Goal: Navigation & Orientation: Find specific page/section

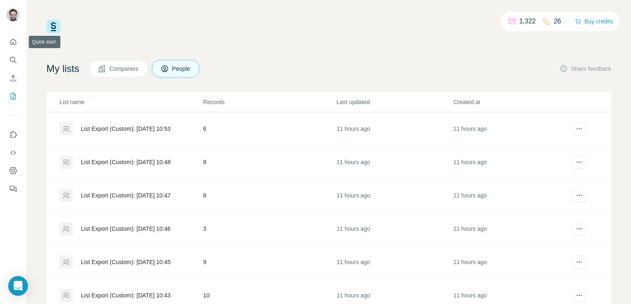
click at [5, 41] on div at bounding box center [13, 113] width 26 height 166
click at [11, 42] on icon "Quick start" at bounding box center [13, 42] width 8 height 8
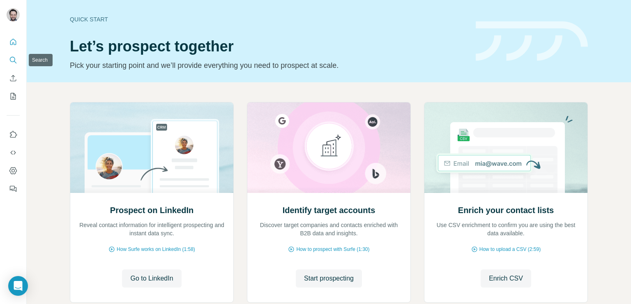
click at [12, 62] on icon "Search" at bounding box center [13, 60] width 8 height 8
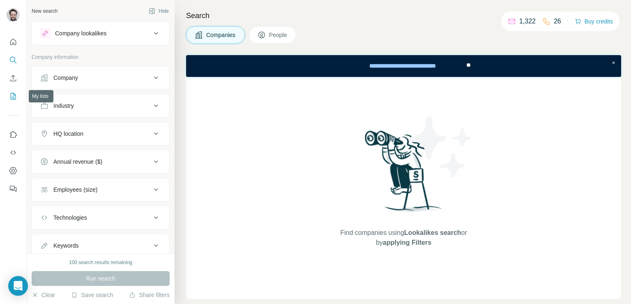
click at [16, 102] on button "My lists" at bounding box center [13, 96] width 13 height 15
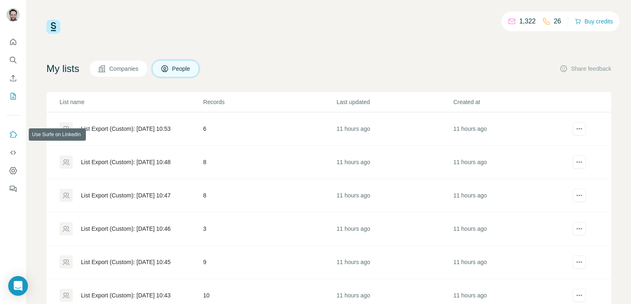
click at [16, 136] on icon "Use Surfe on LinkedIn" at bounding box center [13, 134] width 8 height 8
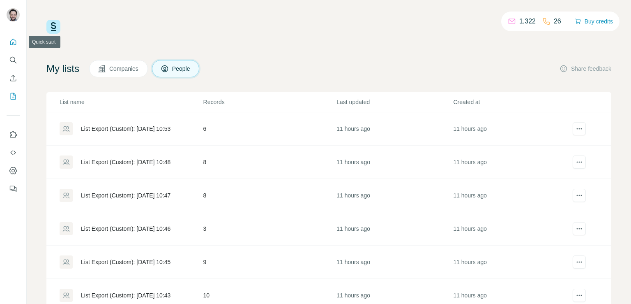
click at [13, 42] on icon "Quick start" at bounding box center [13, 42] width 8 height 8
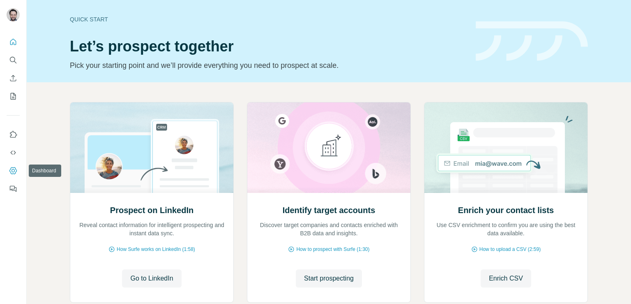
click at [15, 165] on button "Dashboard" at bounding box center [13, 170] width 13 height 15
